Goal: Navigation & Orientation: Find specific page/section

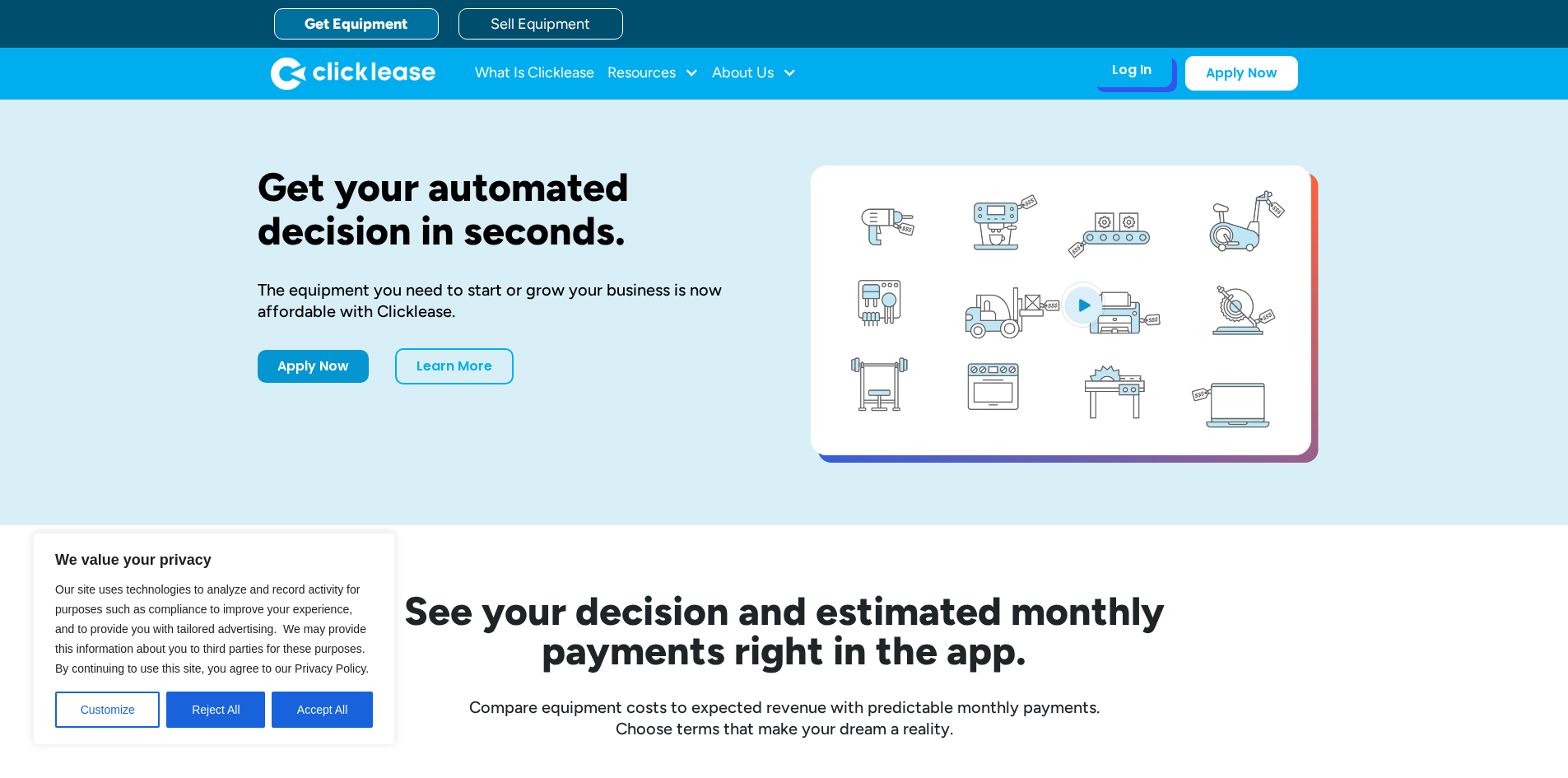
click at [1108, 85] on div "Log In Account login I use Clicklease to get my equipment Partner Portal I offe…" at bounding box center [1132, 70] width 81 height 34
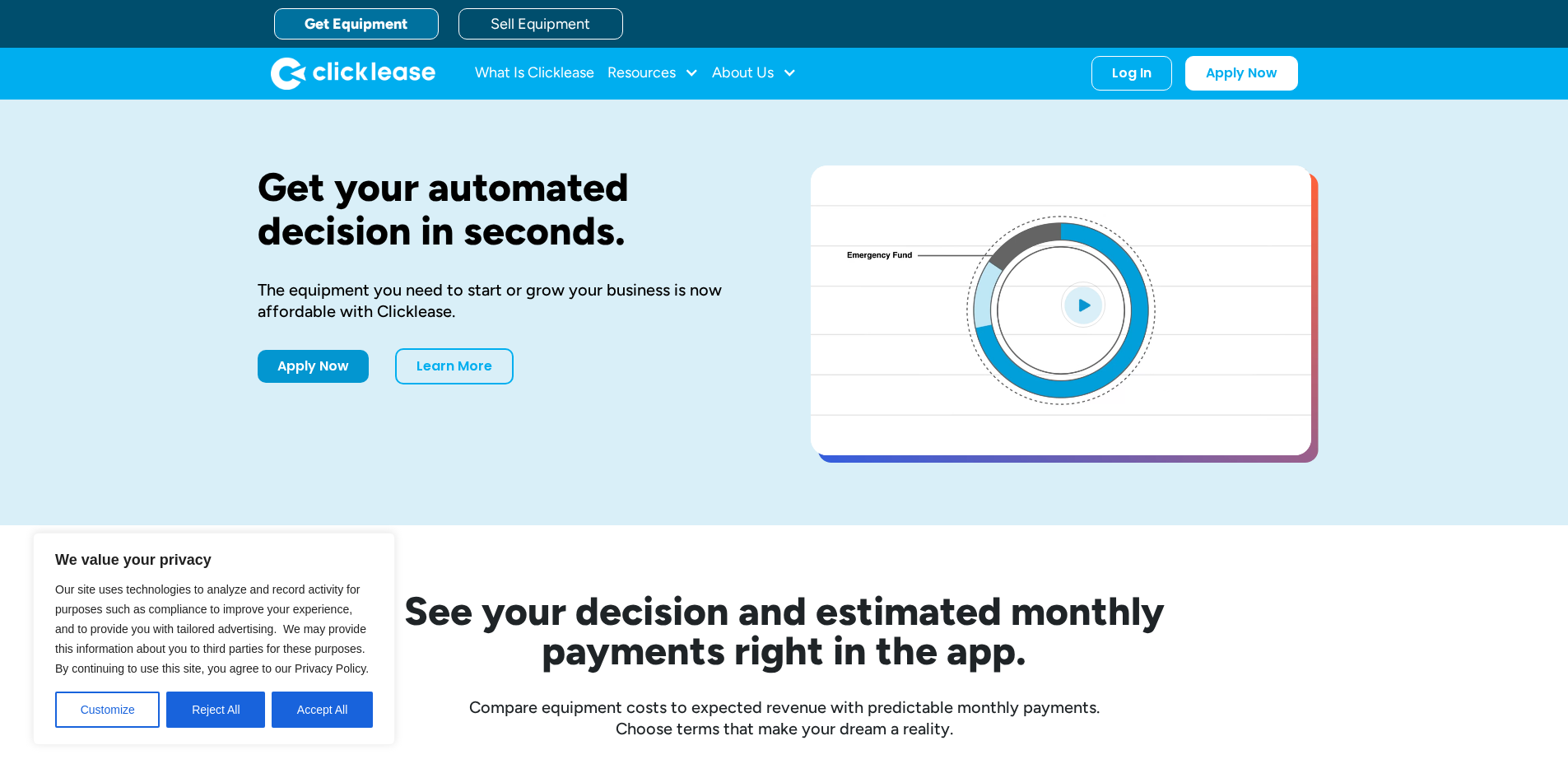
drag, startPoint x: 1108, startPoint y: 108, endPoint x: 1115, endPoint y: 92, distance: 17.5
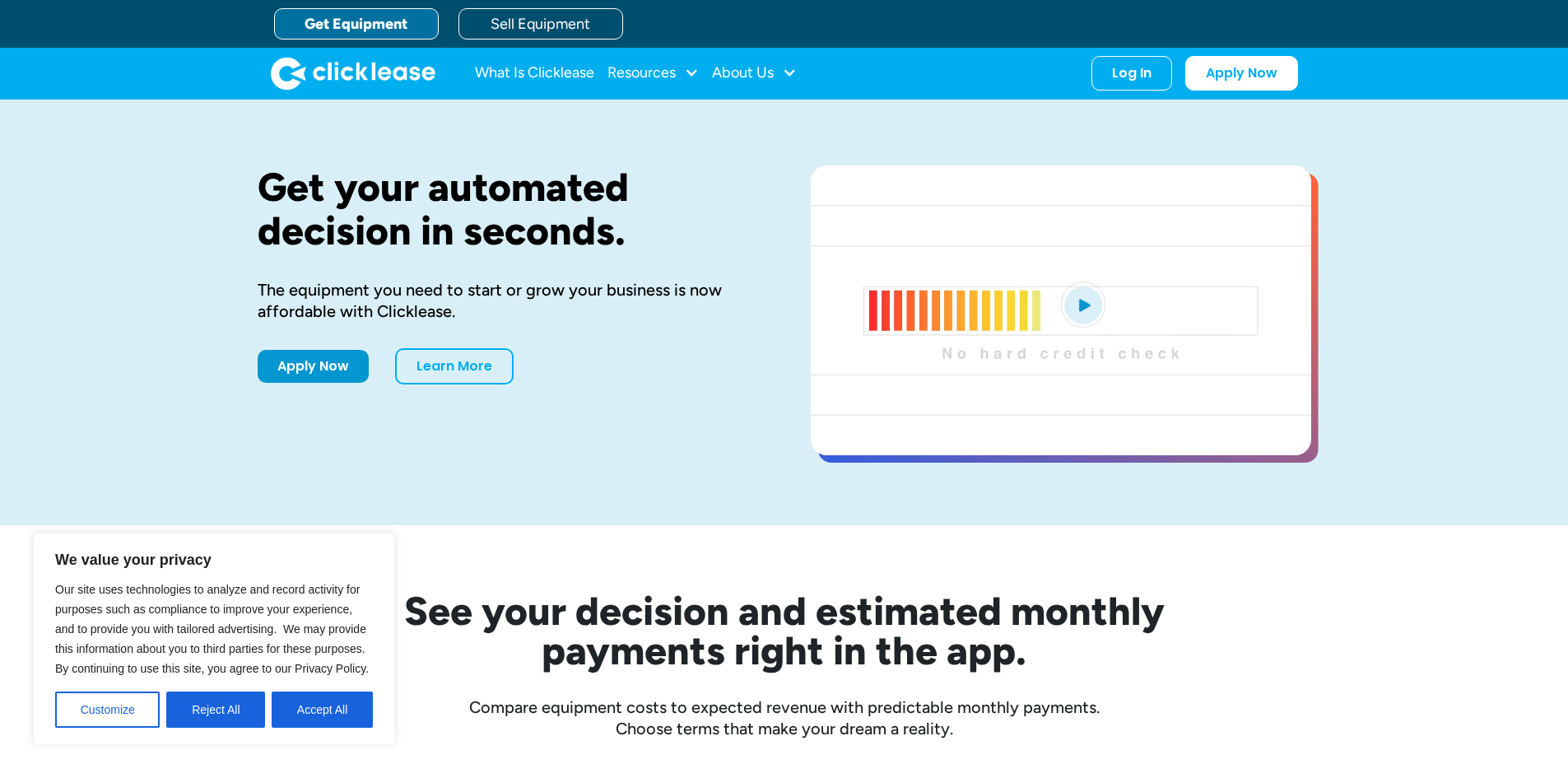
click at [1108, 106] on div "Get your automated decision in seconds. The equipment you need to start or grow…" at bounding box center [784, 312] width 1054 height 425
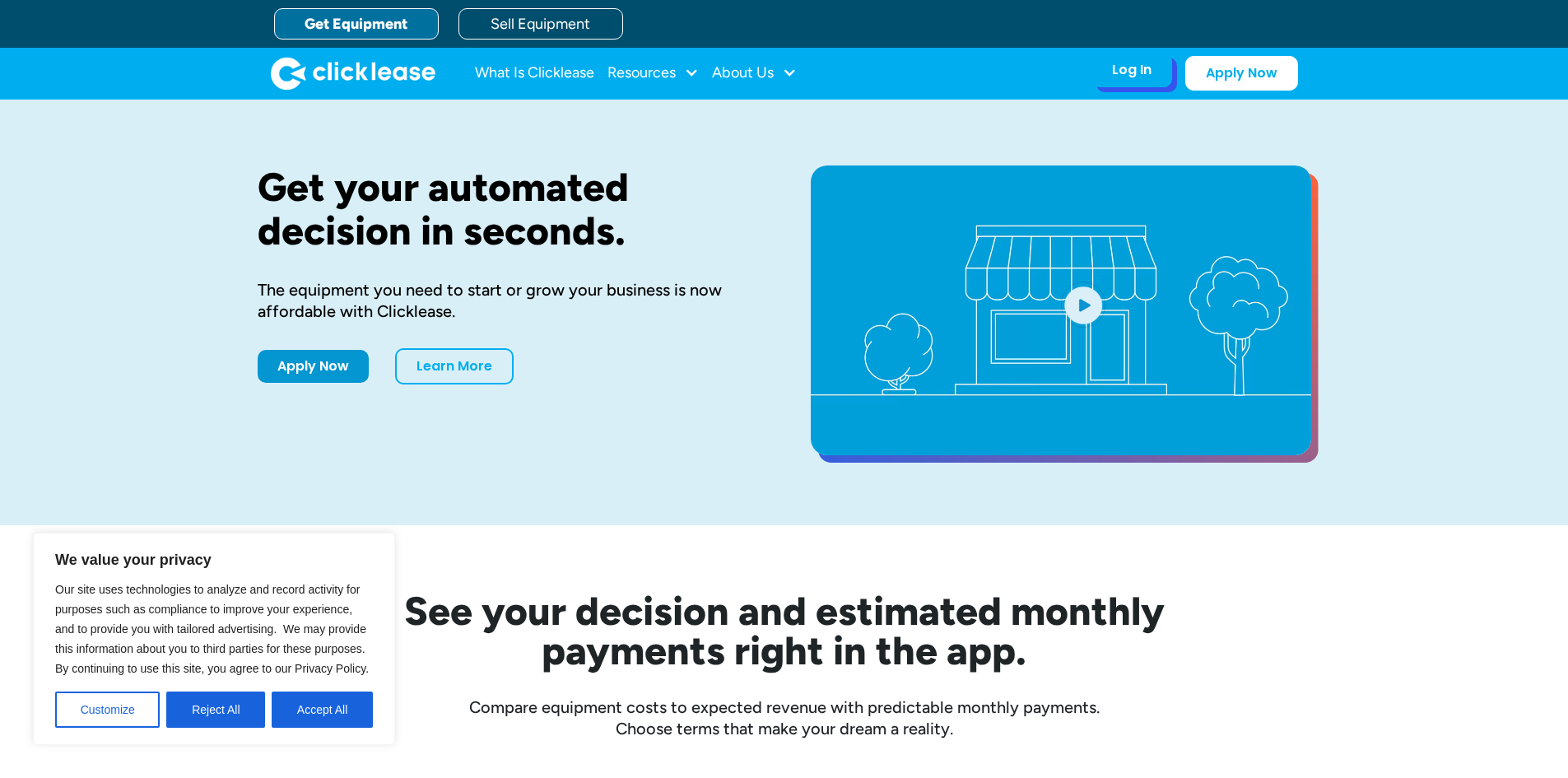
click at [1117, 82] on div "Log In Account login I use Clicklease to get my equipment Partner Portal I offe…" at bounding box center [1132, 70] width 81 height 34
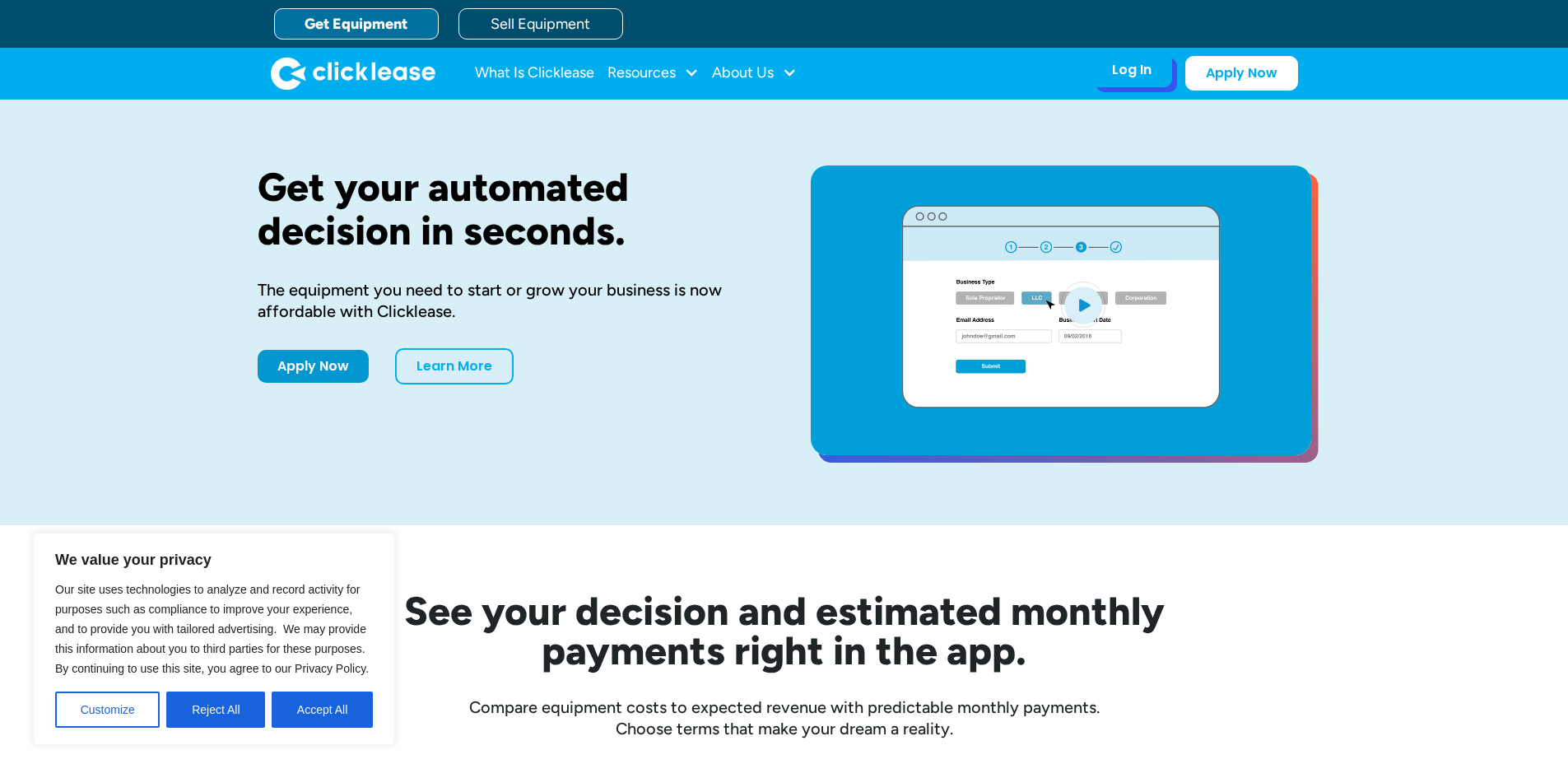
click at [1118, 78] on div "Log In" at bounding box center [1133, 70] width 40 height 16
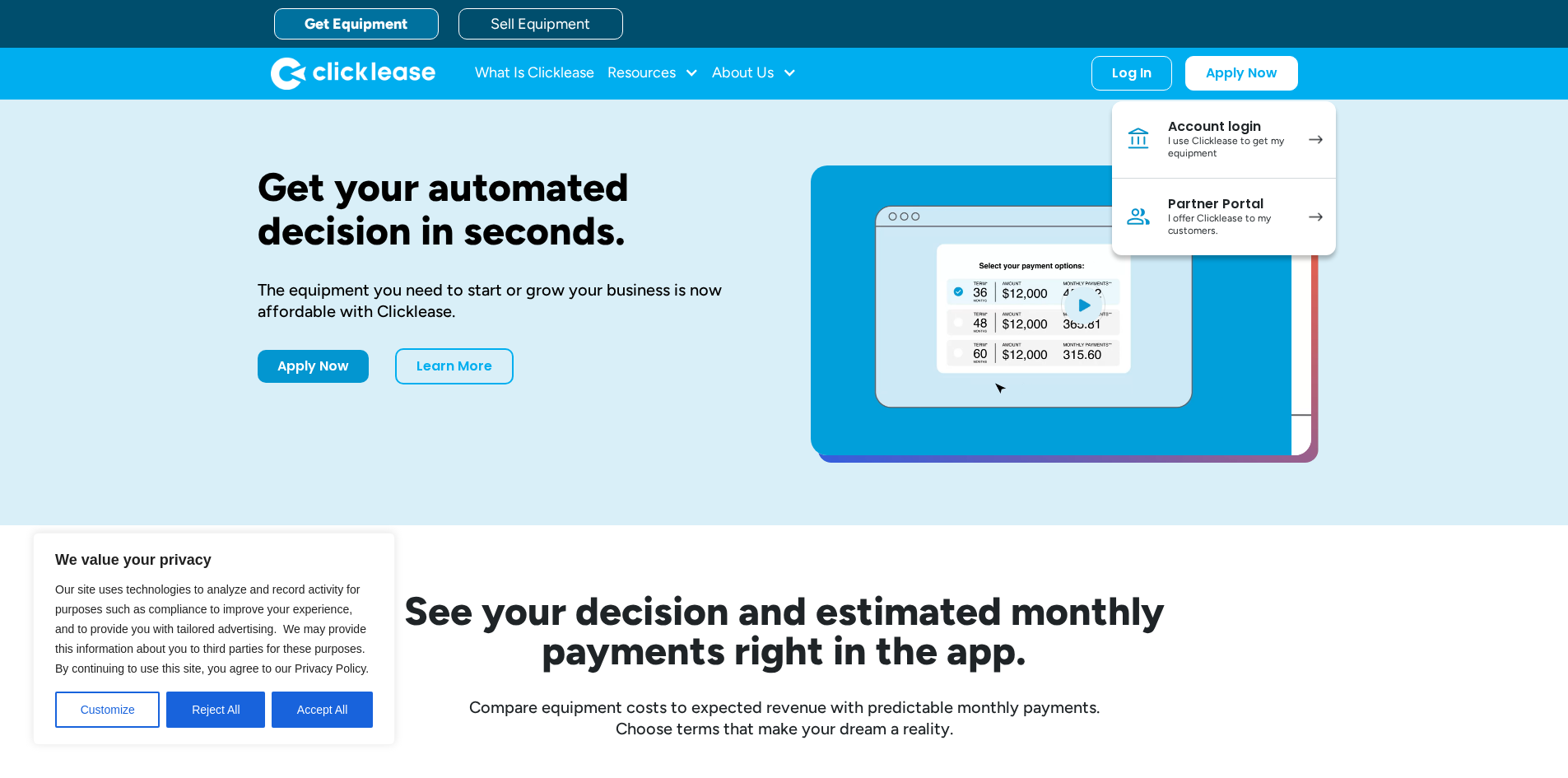
click at [311, 732] on div "We value your privacy Our site uses technologies to analyze and record activity…" at bounding box center [213, 638] width 362 height 212
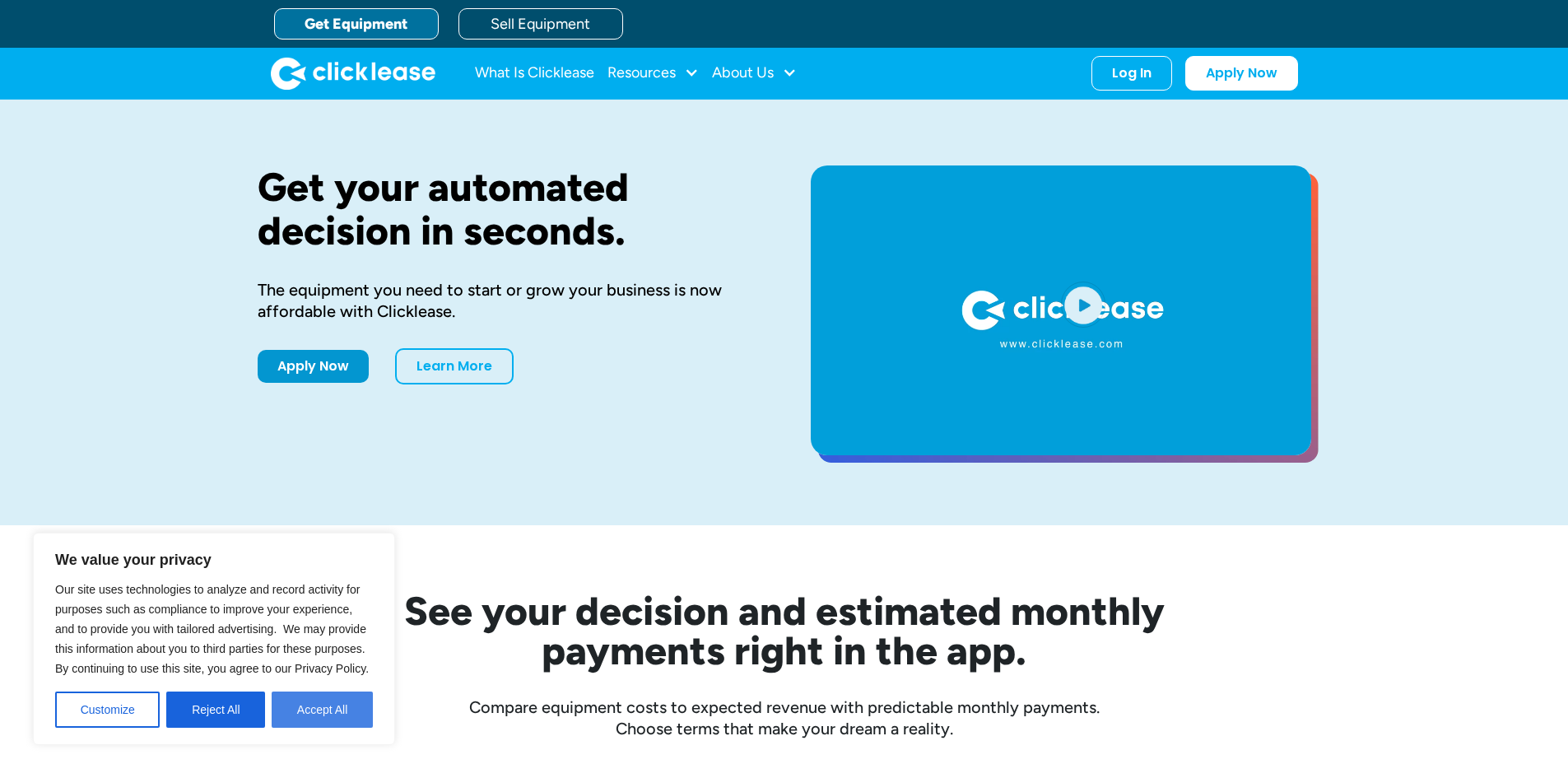
click at [341, 713] on button "Accept All" at bounding box center [323, 710] width 102 height 36
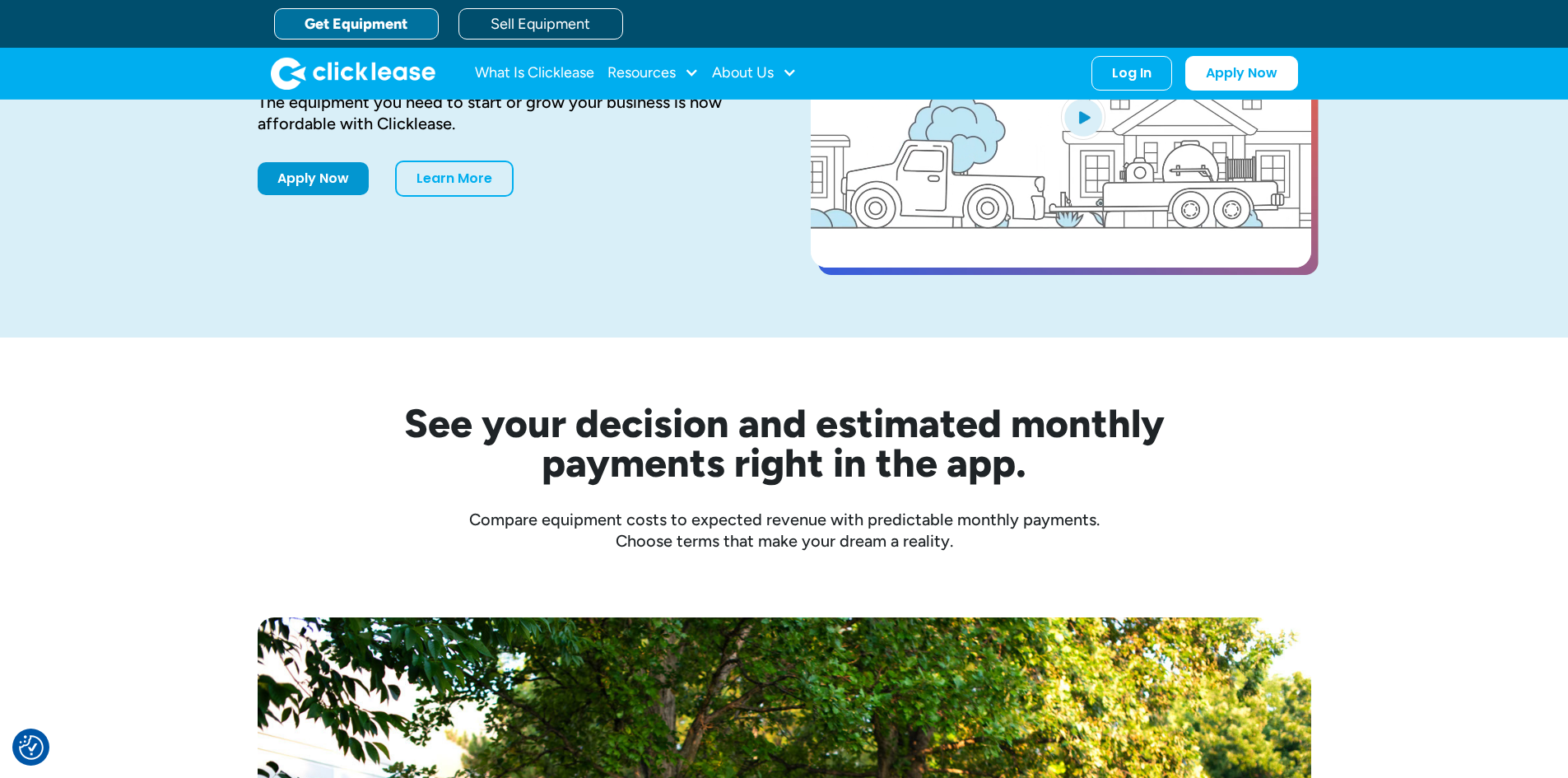
scroll to position [165, 0]
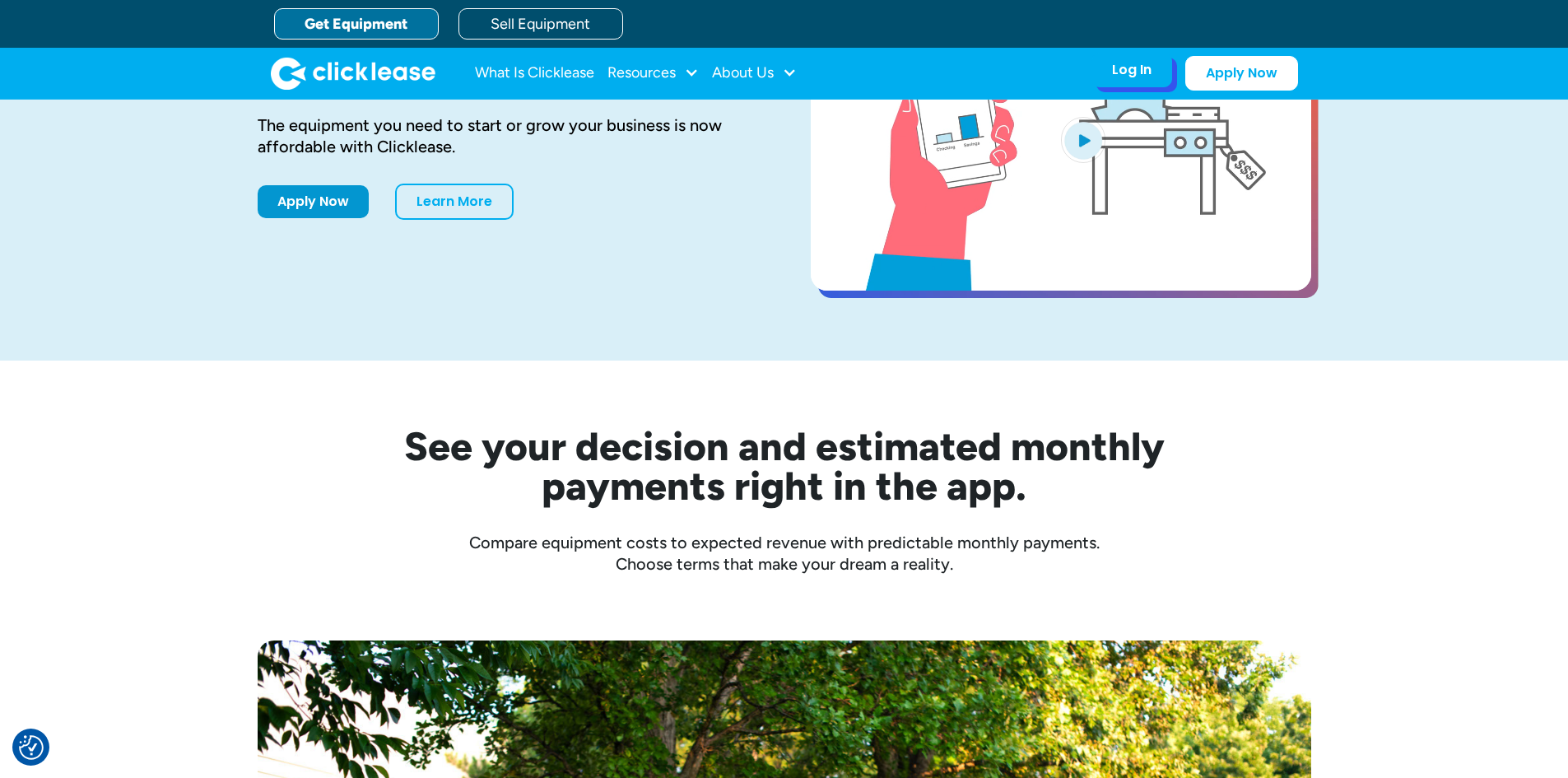
click at [1122, 69] on div "Log In" at bounding box center [1133, 70] width 40 height 16
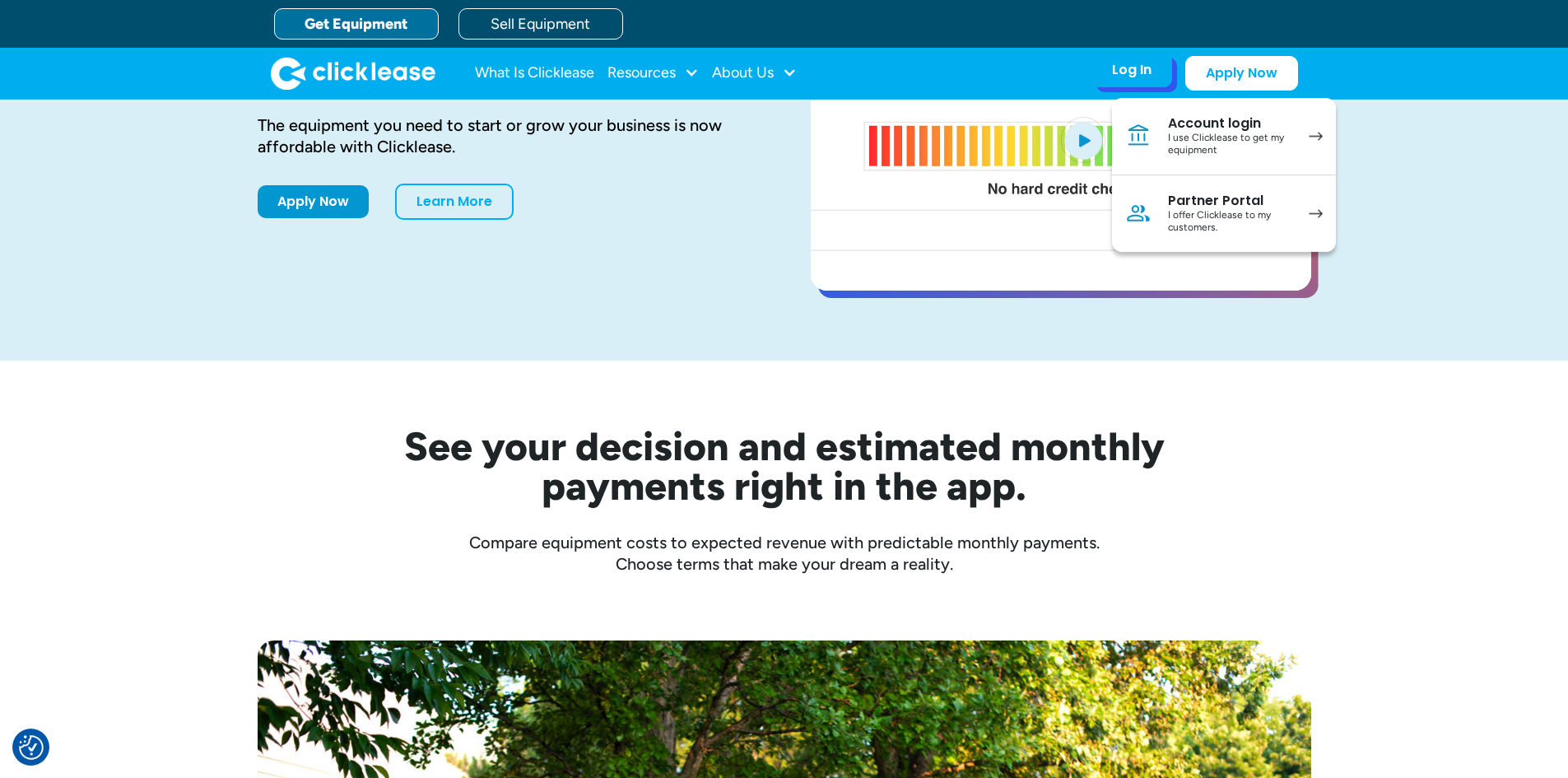
click at [1230, 221] on div "I offer Clicklease to my customers." at bounding box center [1230, 222] width 124 height 25
